Goal: Information Seeking & Learning: Compare options

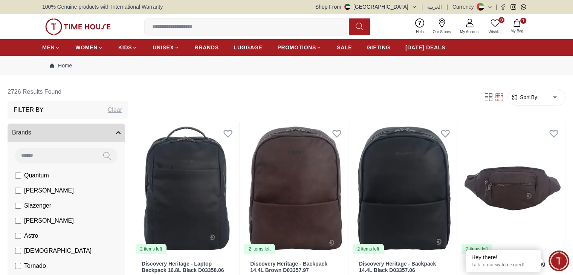
click at [72, 25] on img at bounding box center [78, 26] width 66 height 17
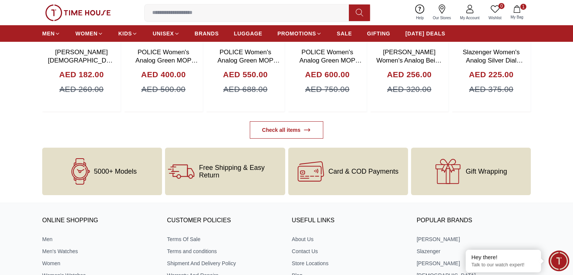
scroll to position [2492, 0]
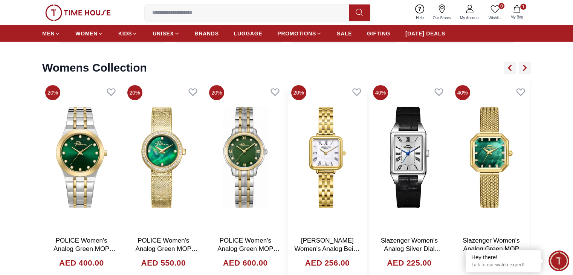
click at [323, 141] on img at bounding box center [327, 157] width 79 height 151
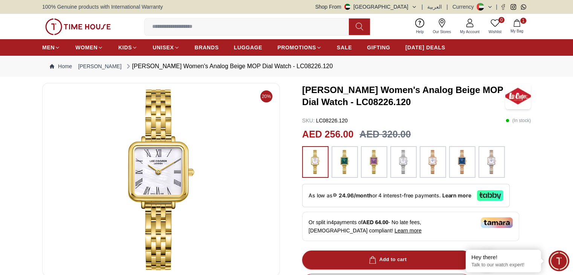
click at [345, 162] on img at bounding box center [344, 162] width 19 height 24
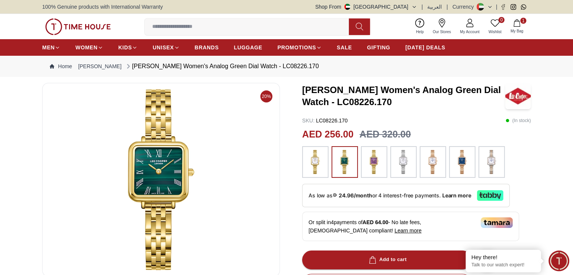
click at [376, 159] on img at bounding box center [374, 162] width 19 height 24
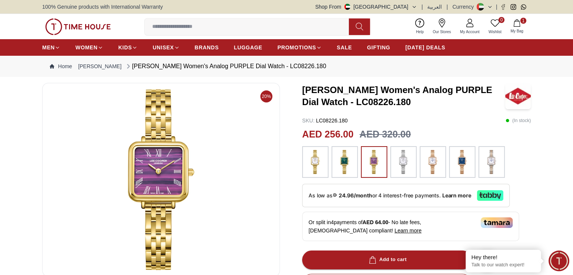
click at [400, 160] on img at bounding box center [403, 162] width 19 height 24
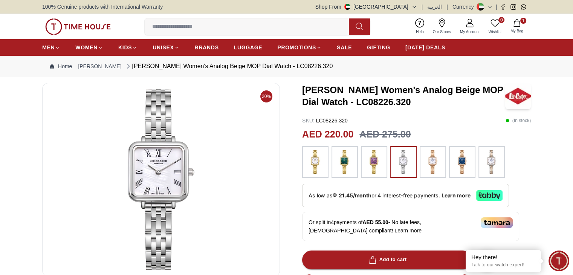
click at [432, 162] on img at bounding box center [433, 162] width 19 height 24
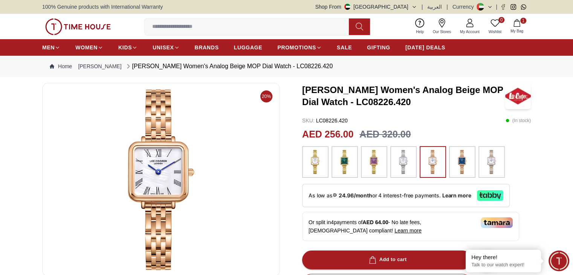
click at [455, 160] on img at bounding box center [462, 162] width 19 height 24
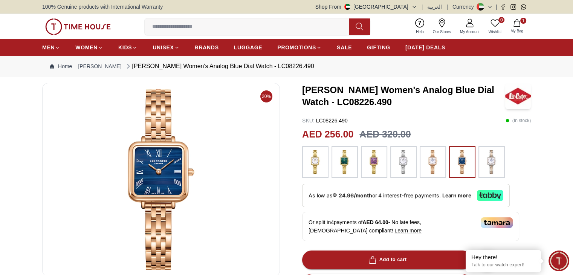
click at [488, 162] on img at bounding box center [491, 162] width 19 height 24
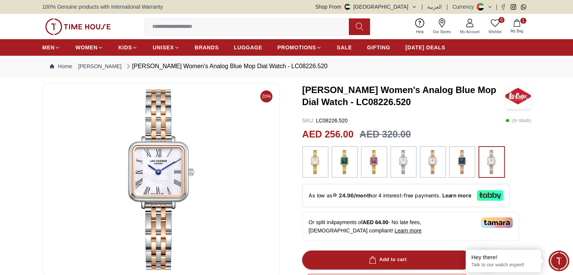
click at [69, 24] on img at bounding box center [78, 26] width 66 height 17
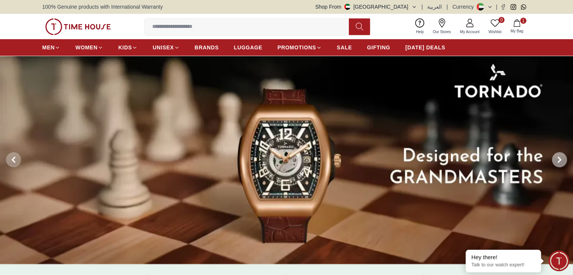
click at [562, 156] on span at bounding box center [559, 159] width 15 height 15
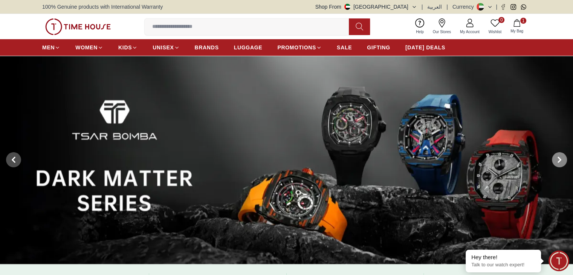
click at [562, 156] on span at bounding box center [559, 159] width 15 height 15
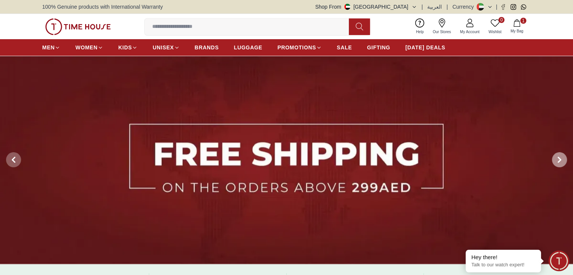
click at [561, 158] on icon at bounding box center [560, 160] width 6 height 6
